Goal: Information Seeking & Learning: Learn about a topic

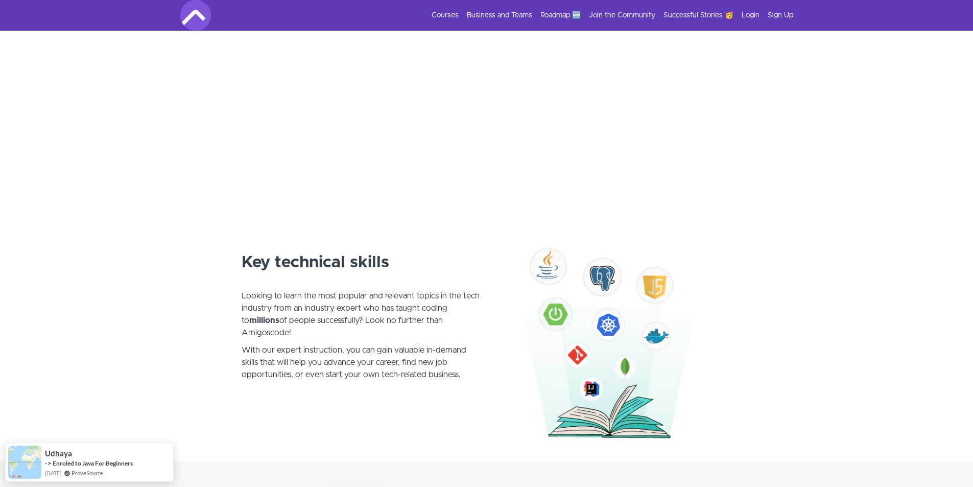
scroll to position [306, 0]
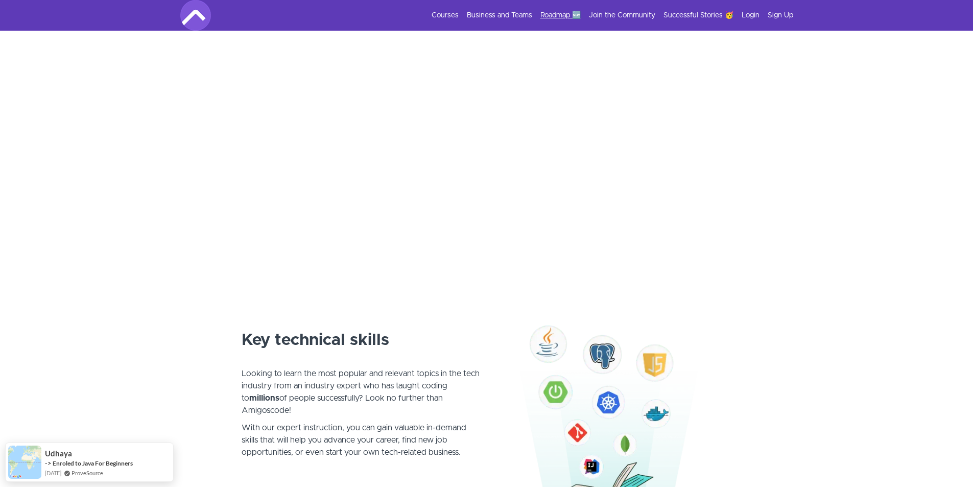
click at [556, 11] on link "Roadmap 🆕" at bounding box center [560, 15] width 40 height 10
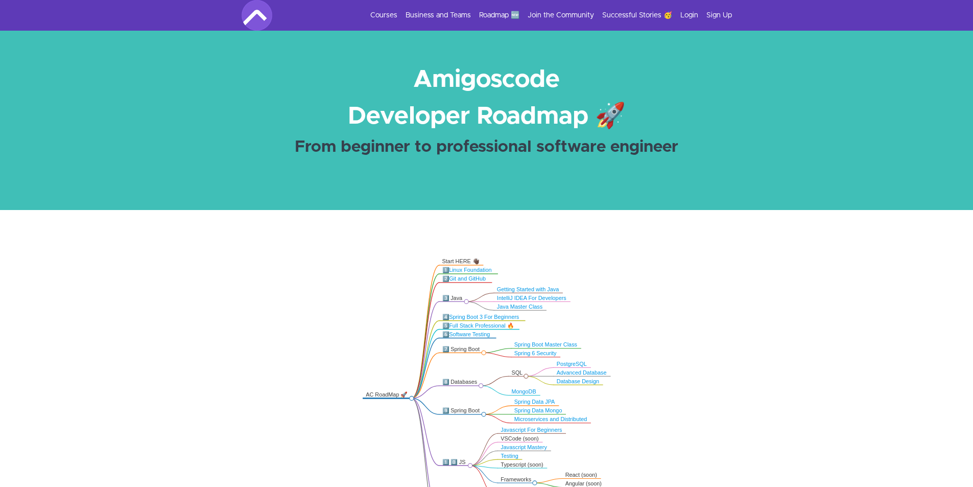
scroll to position [51, 0]
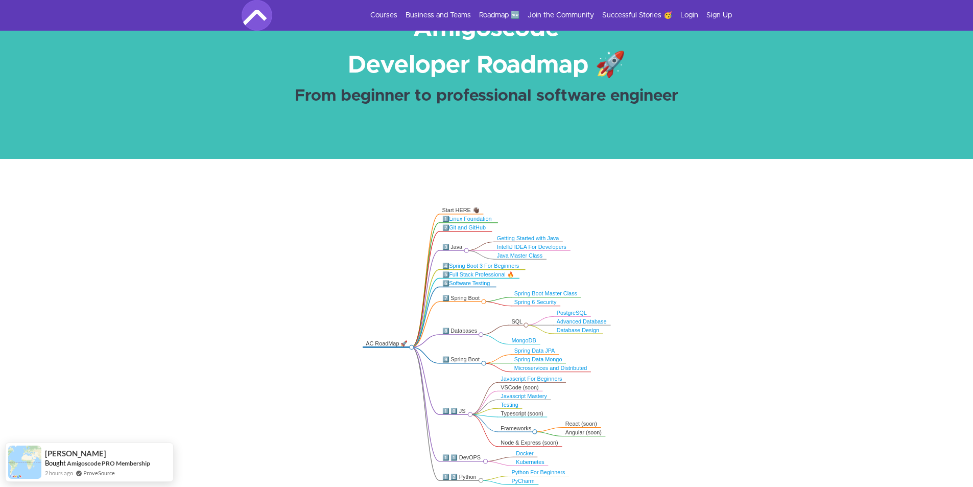
drag, startPoint x: 480, startPoint y: 296, endPoint x: 452, endPoint y: 298, distance: 28.7
click at [452, 298] on div "7️⃣ Spring Boot" at bounding box center [461, 298] width 39 height 7
copy div "Spring Boot"
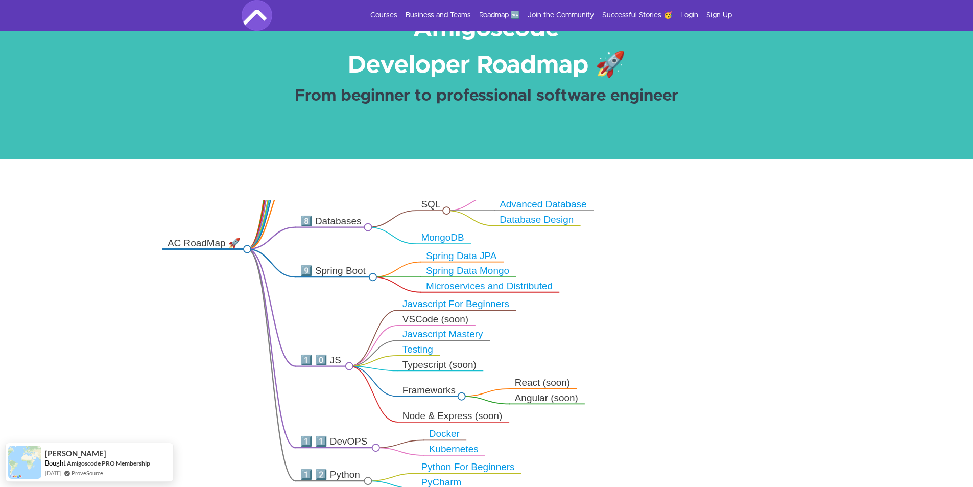
drag, startPoint x: 565, startPoint y: 346, endPoint x: 438, endPoint y: 197, distance: 196.0
click at [439, 195] on div ".markmap{font:300 16px/20px sans-serif}.markmap-link{fill:none}.markmap-node>ci…" at bounding box center [486, 347] width 973 height 376
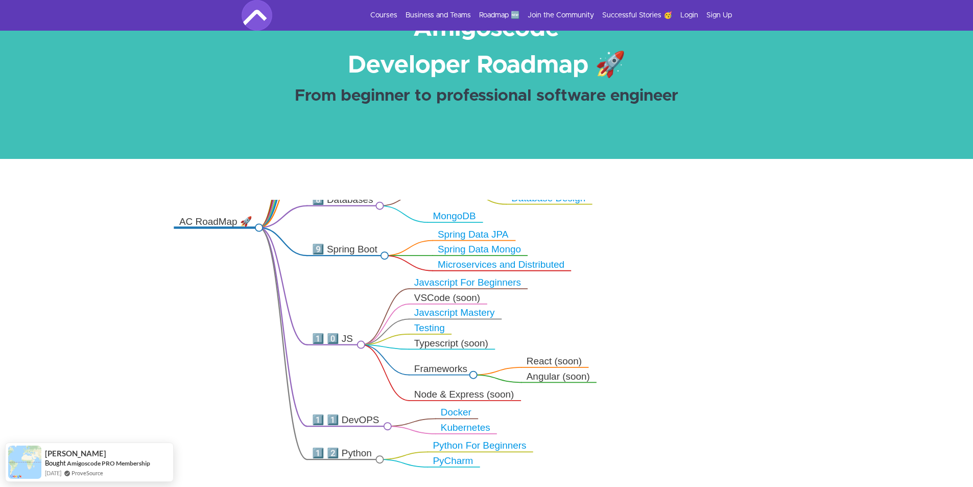
drag, startPoint x: 438, startPoint y: 339, endPoint x: 453, endPoint y: 315, distance: 28.2
click at [453, 315] on g "Angular (soon) React (soon) Database Design Advanced Database PostgreSQL PyChar…" at bounding box center [390, 225] width 432 height 483
click at [709, 318] on icon ".markmap{font:300 16px/20px sans-serif}.markmap-link{fill:none}.markmap-node>ci…" at bounding box center [486, 346] width 973 height 292
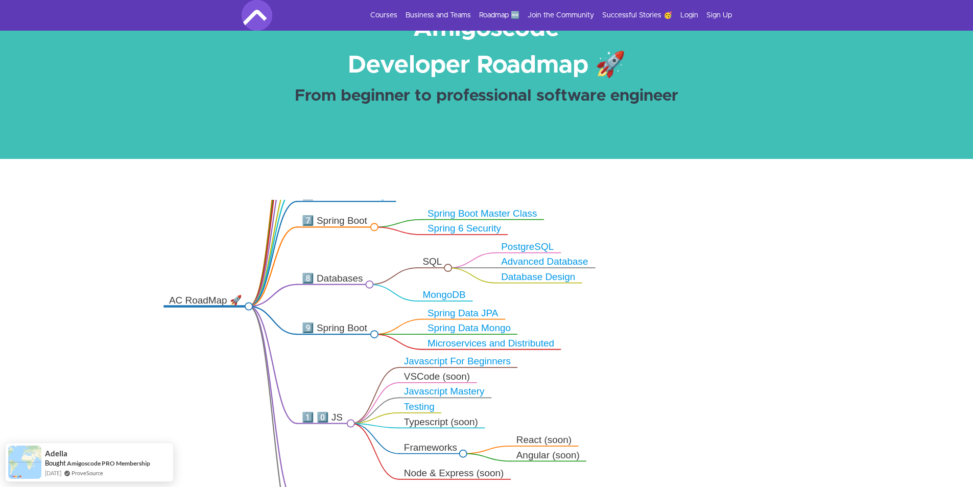
drag, startPoint x: 648, startPoint y: 308, endPoint x: 639, endPoint y: 390, distance: 82.2
click at [639, 390] on icon ".markmap{font:300 16px/20px sans-serif}.markmap-link{fill:none}.markmap-node>ci…" at bounding box center [486, 346] width 973 height 292
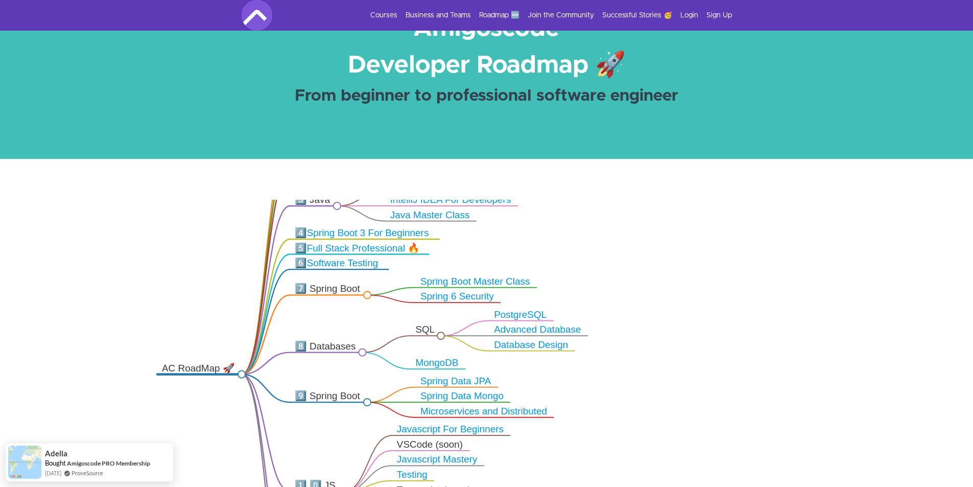
drag, startPoint x: 640, startPoint y: 336, endPoint x: 631, endPoint y: 398, distance: 63.4
click at [631, 400] on icon ".markmap{font:300 16px/20px sans-serif}.markmap-link{fill:none}.markmap-node>ci…" at bounding box center [486, 346] width 973 height 292
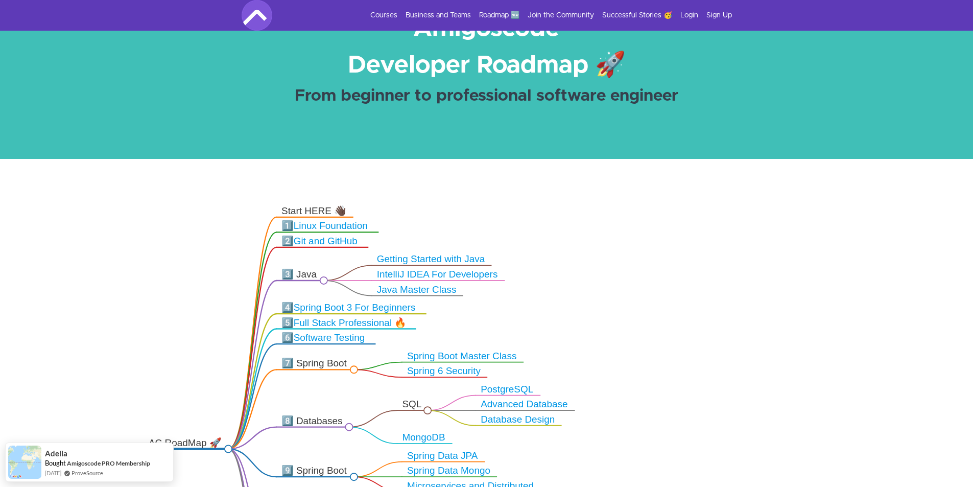
drag, startPoint x: 663, startPoint y: 334, endPoint x: 654, endPoint y: 398, distance: 65.0
click at [654, 398] on icon ".markmap{font:300 16px/20px sans-serif}.markmap-link{fill:none}.markmap-node>ci…" at bounding box center [486, 346] width 973 height 292
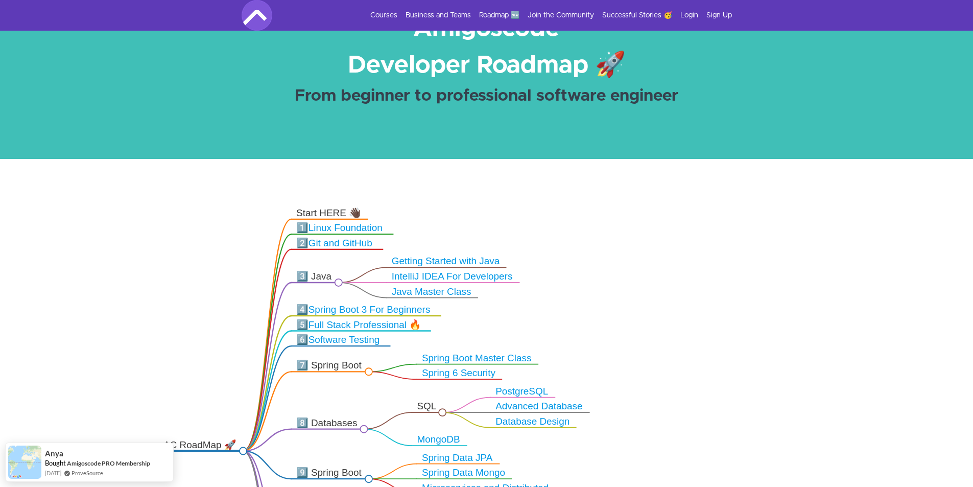
drag, startPoint x: 628, startPoint y: 360, endPoint x: 643, endPoint y: 350, distance: 17.7
click at [643, 350] on icon ".markmap{font:300 16px/20px sans-serif}.markmap-link{fill:none}.markmap-node>ci…" at bounding box center [486, 346] width 973 height 292
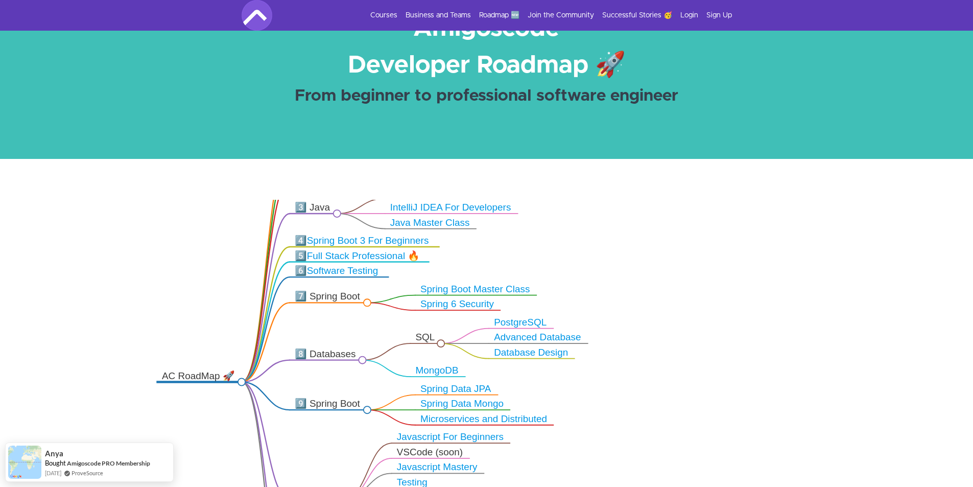
drag, startPoint x: 644, startPoint y: 379, endPoint x: 642, endPoint y: 312, distance: 66.9
click at [642, 312] on icon ".markmap{font:300 16px/20px sans-serif}.markmap-link{fill:none}.markmap-node>ci…" at bounding box center [486, 346] width 973 height 292
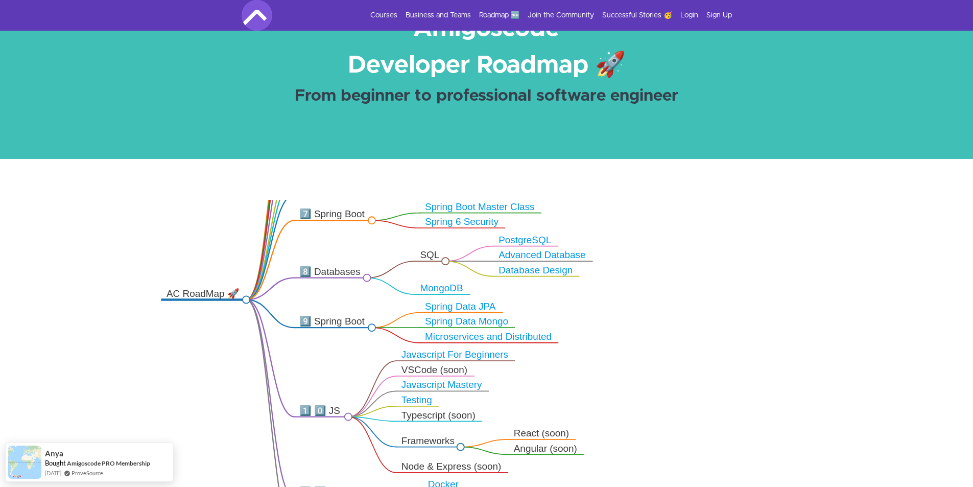
drag, startPoint x: 643, startPoint y: 397, endPoint x: 637, endPoint y: 320, distance: 77.4
click at [648, 312] on icon ".markmap{font:300 16px/20px sans-serif}.markmap-link{fill:none}.markmap-node>ci…" at bounding box center [486, 346] width 973 height 292
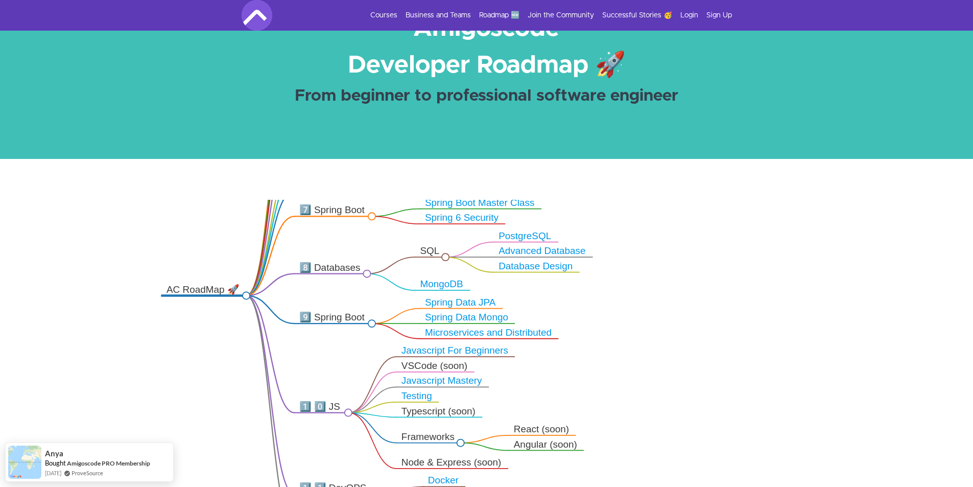
click at [623, 359] on icon ".markmap{font:300 16px/20px sans-serif}.markmap-link{fill:none}.markmap-node>ci…" at bounding box center [486, 346] width 973 height 292
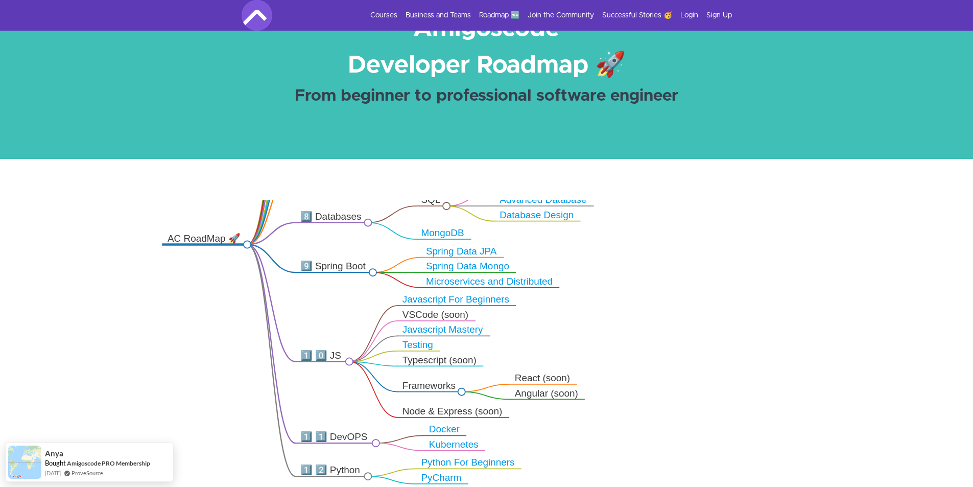
drag, startPoint x: 595, startPoint y: 386, endPoint x: 596, endPoint y: 332, distance: 54.2
click at [596, 332] on icon ".markmap{font:300 16px/20px sans-serif}.markmap-link{fill:none}.markmap-node>ci…" at bounding box center [486, 346] width 973 height 292
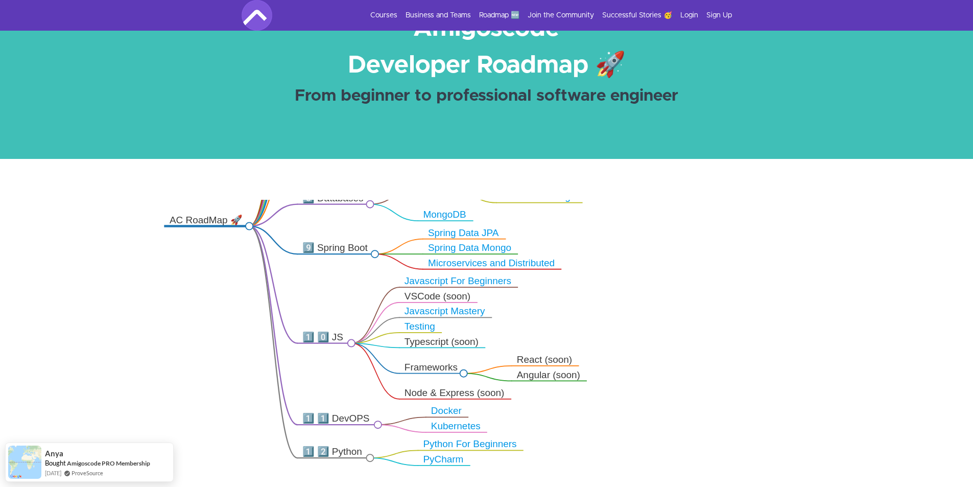
drag, startPoint x: 600, startPoint y: 347, endPoint x: 602, endPoint y: 328, distance: 19.0
click at [602, 328] on icon ".markmap{font:300 16px/20px sans-serif}.markmap-link{fill:none}.markmap-node>ci…" at bounding box center [486, 346] width 973 height 292
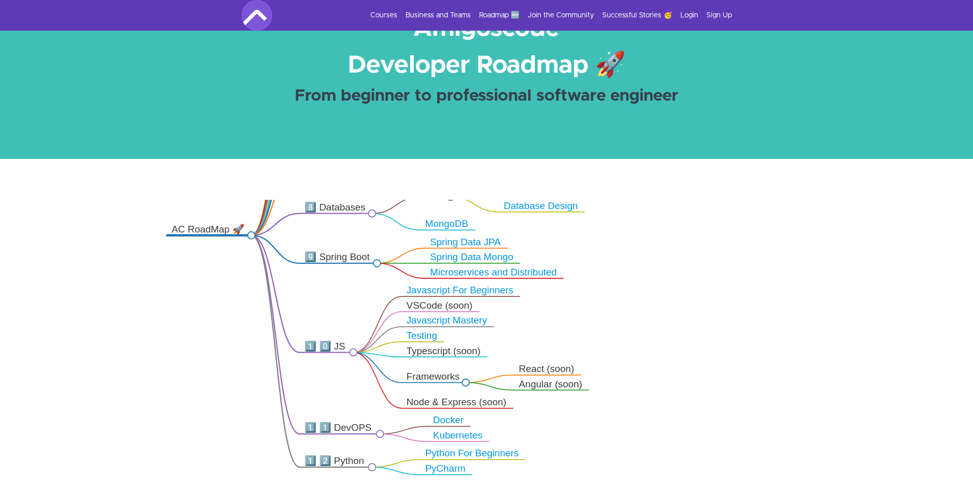
drag, startPoint x: 608, startPoint y: 386, endPoint x: 612, endPoint y: 425, distance: 39.6
click at [612, 429] on icon ".markmap{font:300 16px/20px sans-serif}.markmap-link{fill:none}.markmap-node>ci…" at bounding box center [486, 346] width 973 height 292
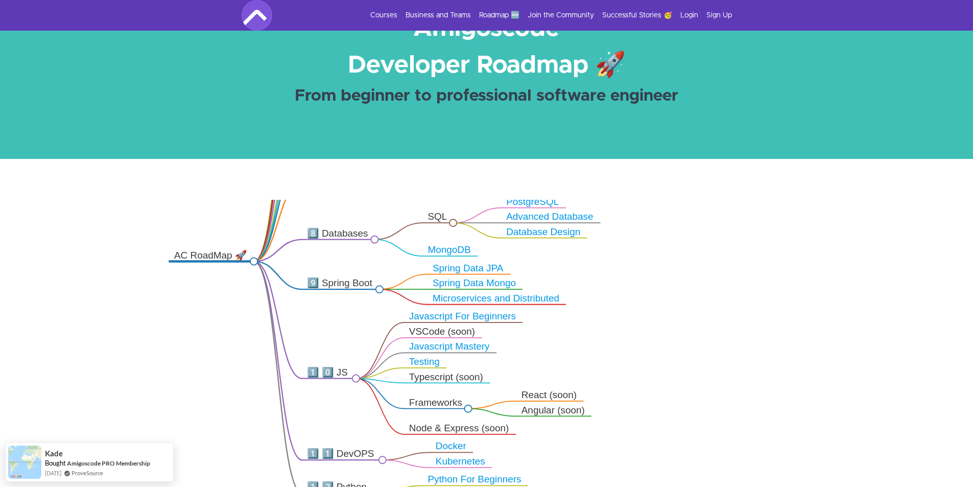
drag, startPoint x: 618, startPoint y: 363, endPoint x: 613, endPoint y: 392, distance: 29.4
click at [613, 392] on icon ".markmap{font:300 16px/20px sans-serif}.markmap-link{fill:none}.markmap-node>ci…" at bounding box center [486, 346] width 973 height 292
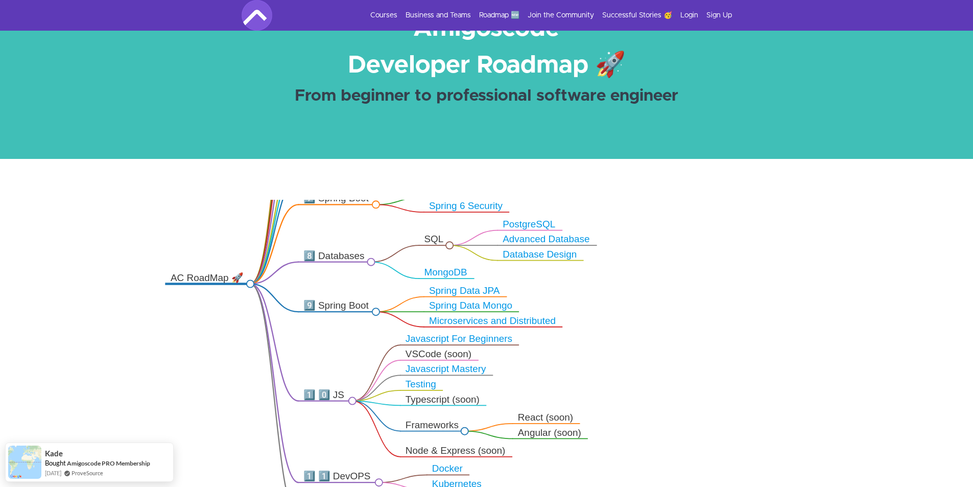
drag, startPoint x: 370, startPoint y: 305, endPoint x: 320, endPoint y: 309, distance: 49.7
click at [320, 309] on div "9️⃣ Spring Boot" at bounding box center [336, 306] width 67 height 12
copy div "Spring Boot"
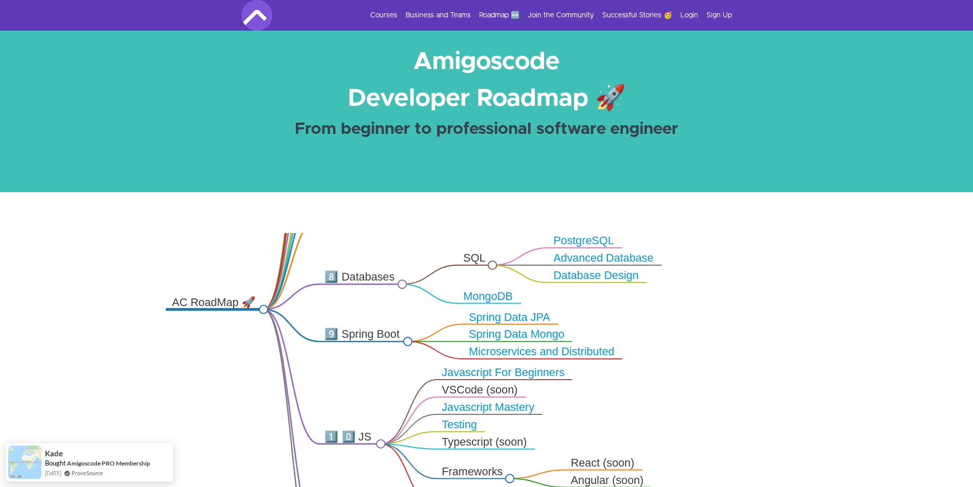
scroll to position [0, 0]
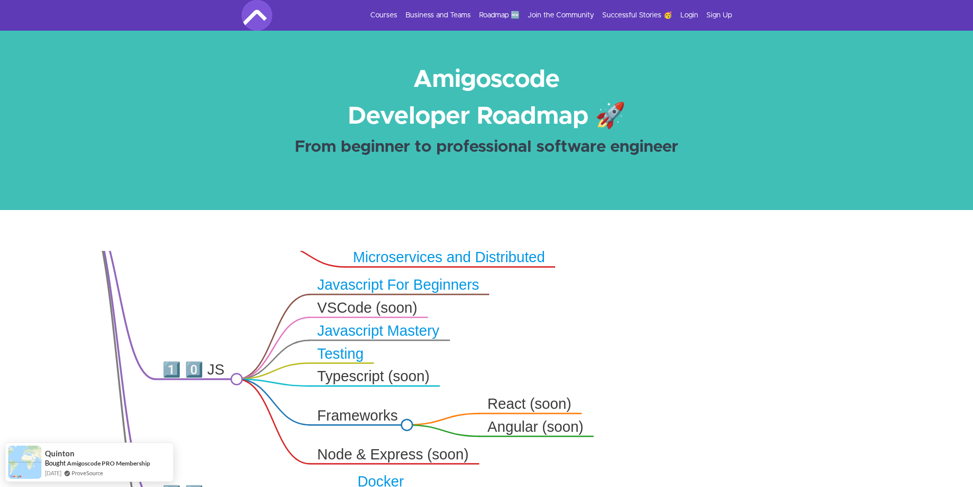
drag, startPoint x: 704, startPoint y: 340, endPoint x: 624, endPoint y: 192, distance: 168.9
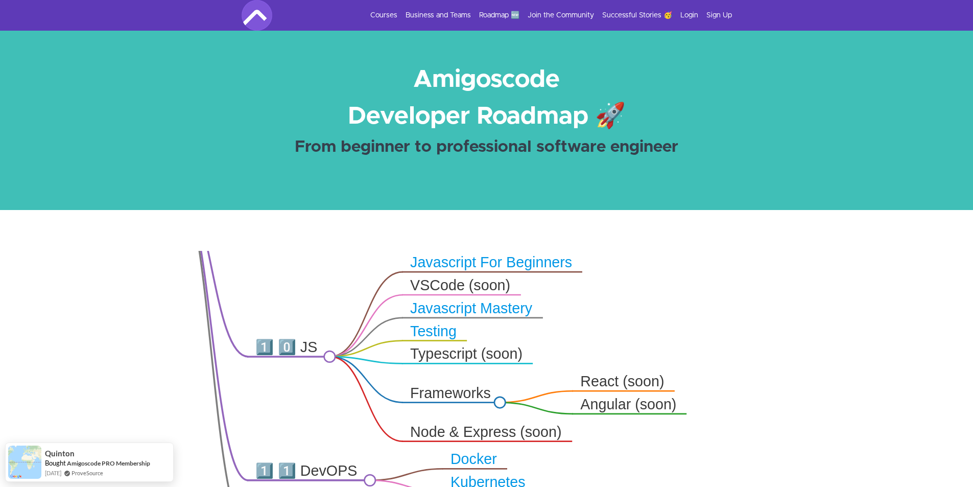
drag, startPoint x: 597, startPoint y: 314, endPoint x: 697, endPoint y: 313, distance: 100.1
click at [697, 313] on icon ".markmap{font:300 16px/20px sans-serif}.markmap-link{fill:none}.markmap-node>ci…" at bounding box center [486, 397] width 973 height 292
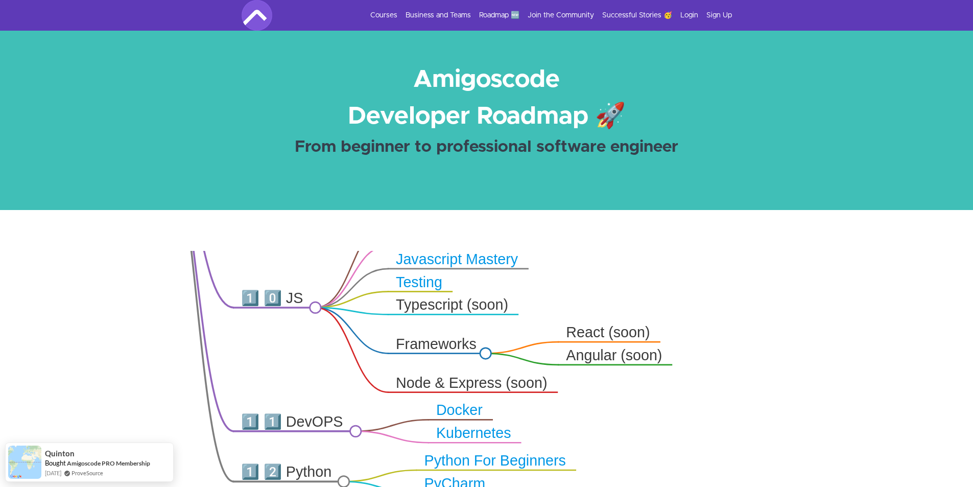
drag, startPoint x: 692, startPoint y: 354, endPoint x: 666, endPoint y: 333, distance: 34.1
click at [677, 305] on icon ".markmap{font:300 16px/20px sans-serif}.markmap-link{fill:none}.markmap-node>ci…" at bounding box center [486, 397] width 973 height 292
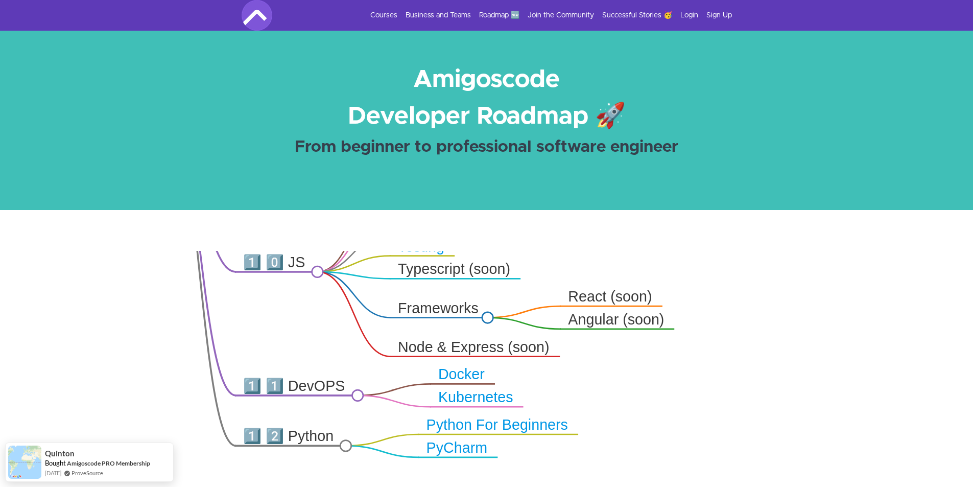
drag, startPoint x: 666, startPoint y: 351, endPoint x: 668, endPoint y: 314, distance: 36.9
click at [668, 314] on icon ".markmap{font:300 16px/20px sans-serif}.markmap-link{fill:none}.markmap-node>ci…" at bounding box center [486, 397] width 973 height 292
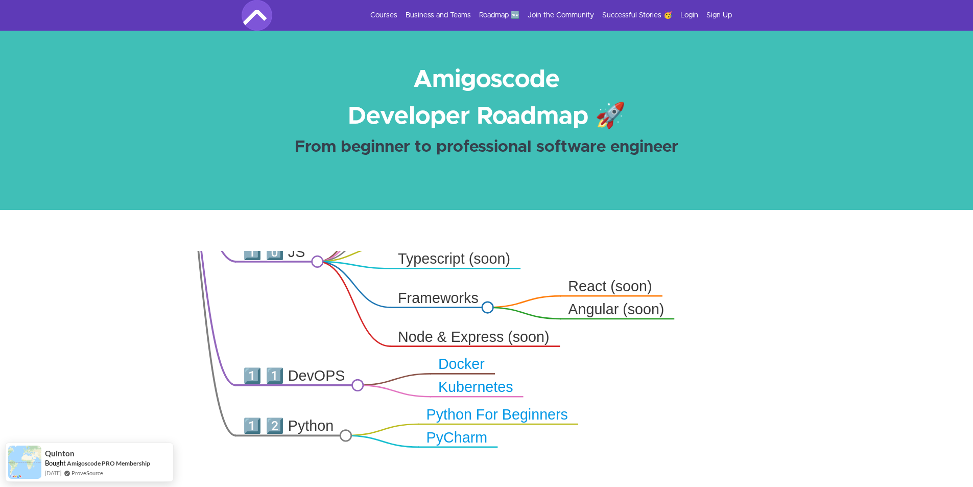
drag, startPoint x: 674, startPoint y: 357, endPoint x: 668, endPoint y: 319, distance: 38.4
click at [668, 319] on icon ".markmap{font:300 16px/20px sans-serif}.markmap-link{fill:none}.markmap-node>ci…" at bounding box center [486, 397] width 973 height 292
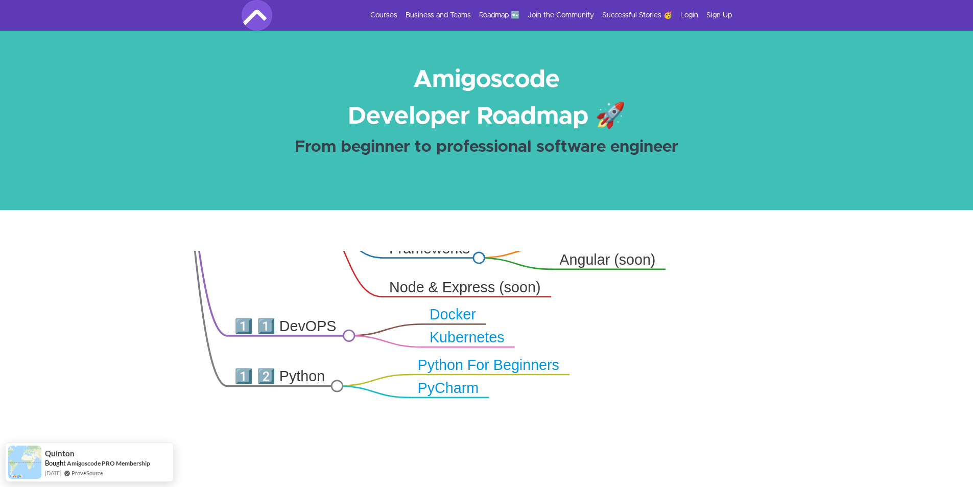
drag, startPoint x: 675, startPoint y: 344, endPoint x: 673, endPoint y: 329, distance: 15.0
click at [673, 323] on icon ".markmap{font:300 16px/20px sans-serif}.markmap-link{fill:none}.markmap-node>ci…" at bounding box center [486, 397] width 973 height 292
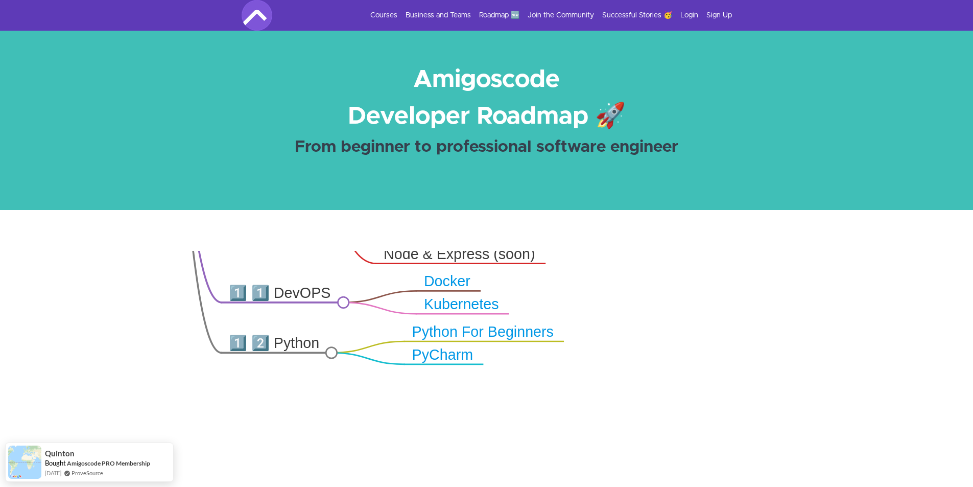
drag, startPoint x: 680, startPoint y: 349, endPoint x: 674, endPoint y: 313, distance: 36.8
click at [674, 313] on icon ".markmap{font:300 16px/20px sans-serif}.markmap-link{fill:none}.markmap-node>ci…" at bounding box center [486, 397] width 973 height 292
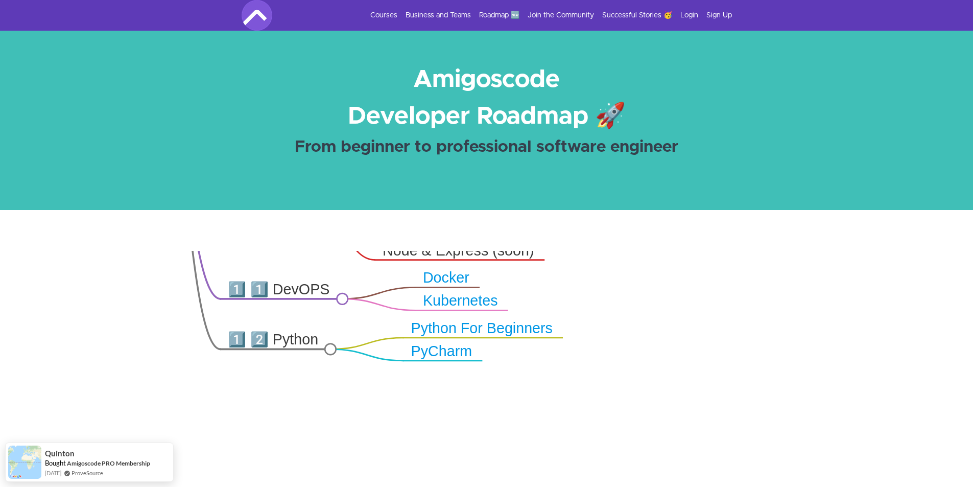
drag, startPoint x: 670, startPoint y: 333, endPoint x: 667, endPoint y: 304, distance: 28.2
click at [667, 304] on icon ".markmap{font:300 16px/20px sans-serif}.markmap-link{fill:none}.markmap-node>ci…" at bounding box center [486, 397] width 973 height 292
